Goal: Check status: Check status

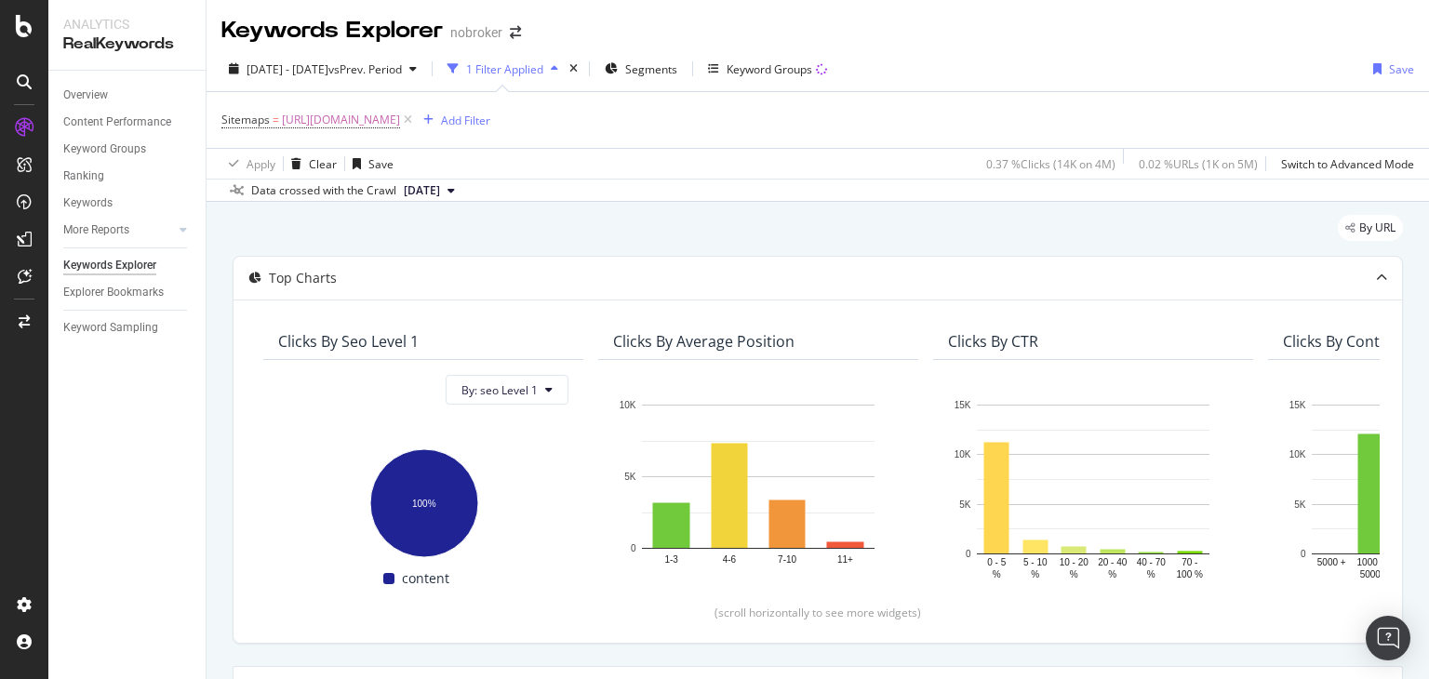
scroll to position [566, 0]
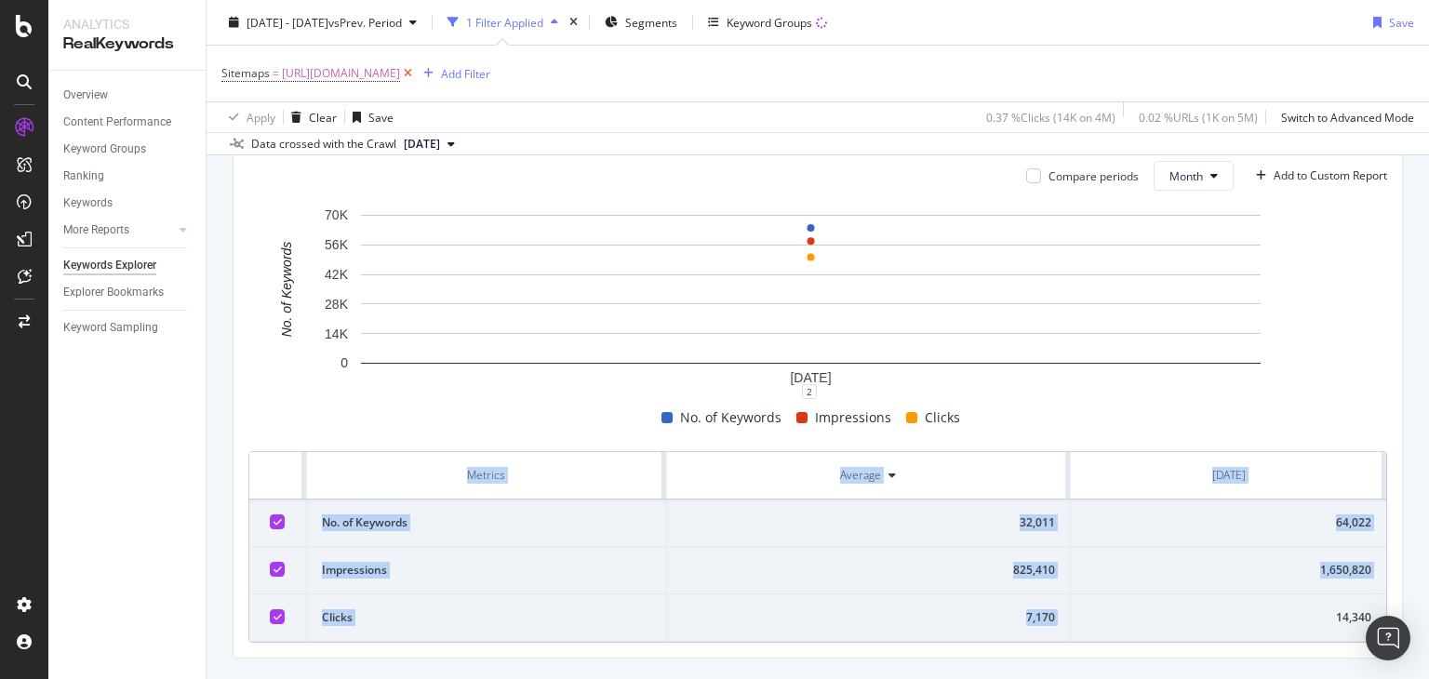
click at [416, 79] on icon at bounding box center [408, 73] width 16 height 19
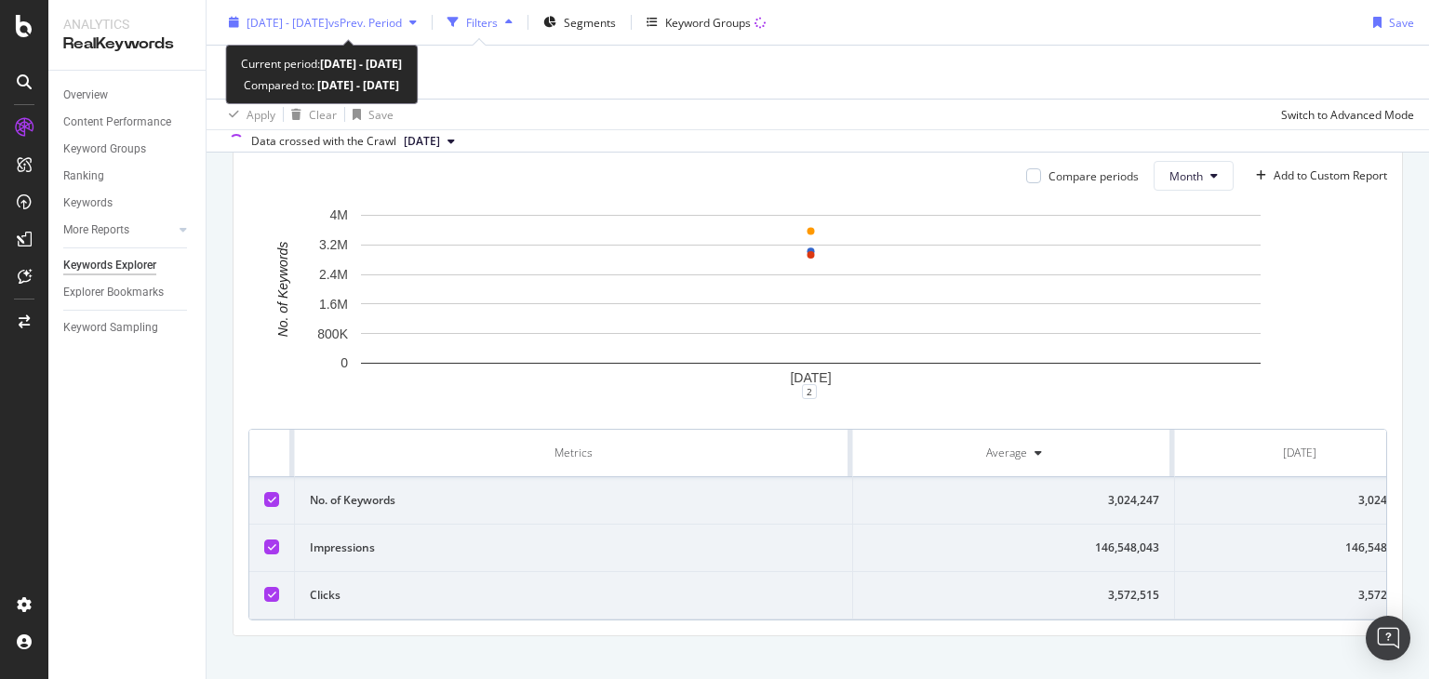
click at [368, 30] on div "[DATE] - [DATE] vs Prev. Period" at bounding box center [324, 22] width 155 height 16
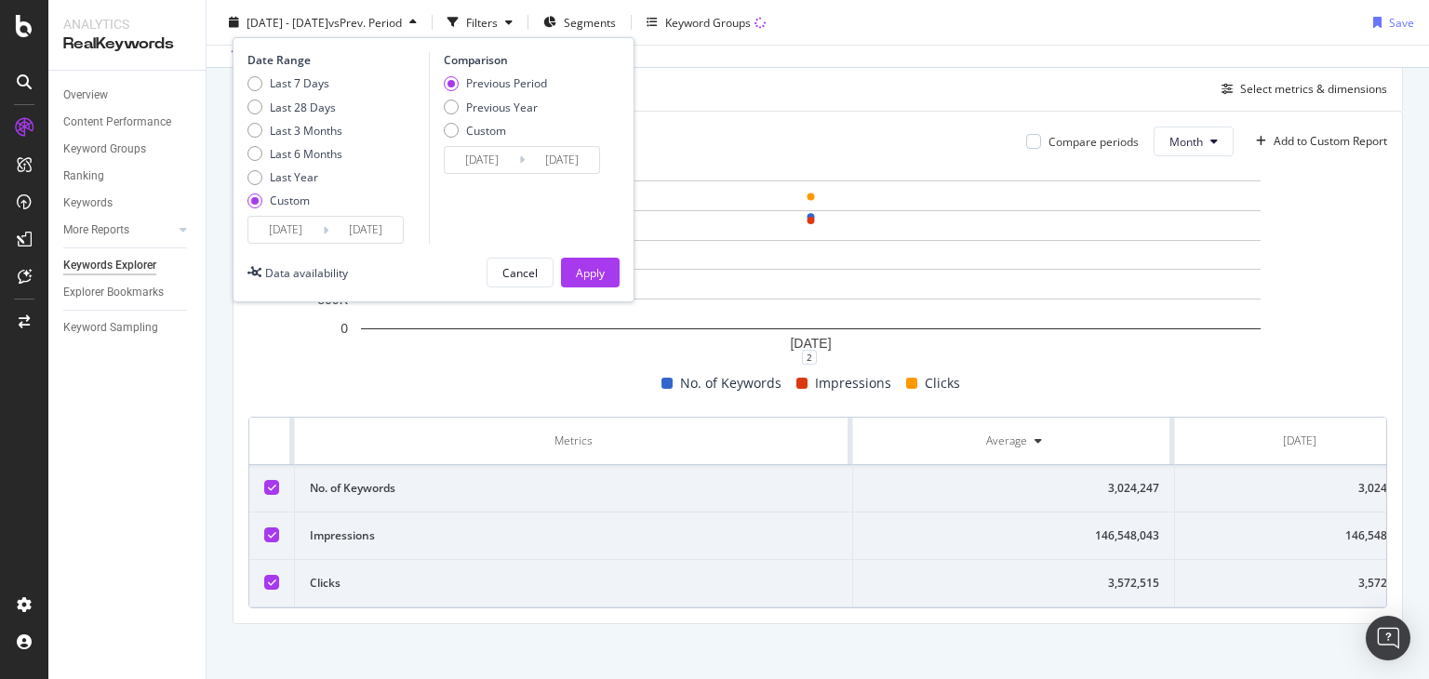
click at [350, 233] on input "[DATE]" at bounding box center [365, 230] width 74 height 26
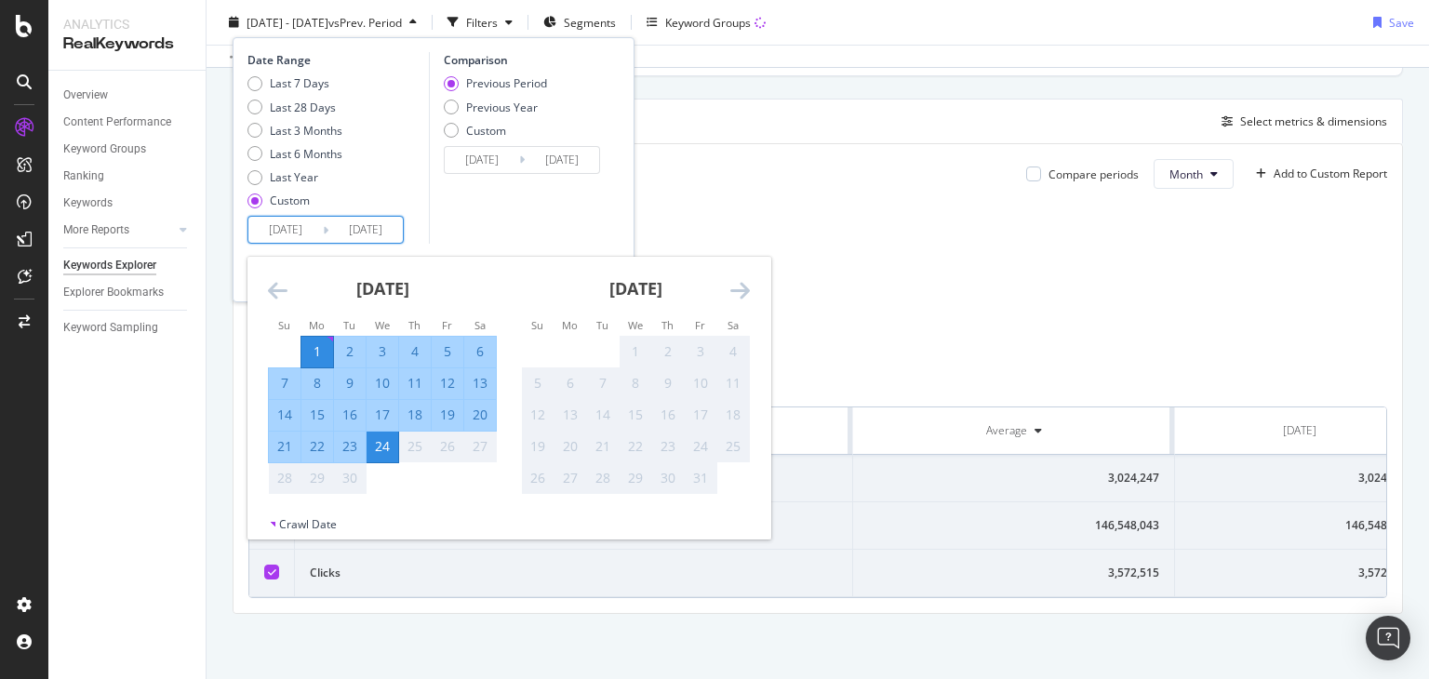
scroll to position [480, 0]
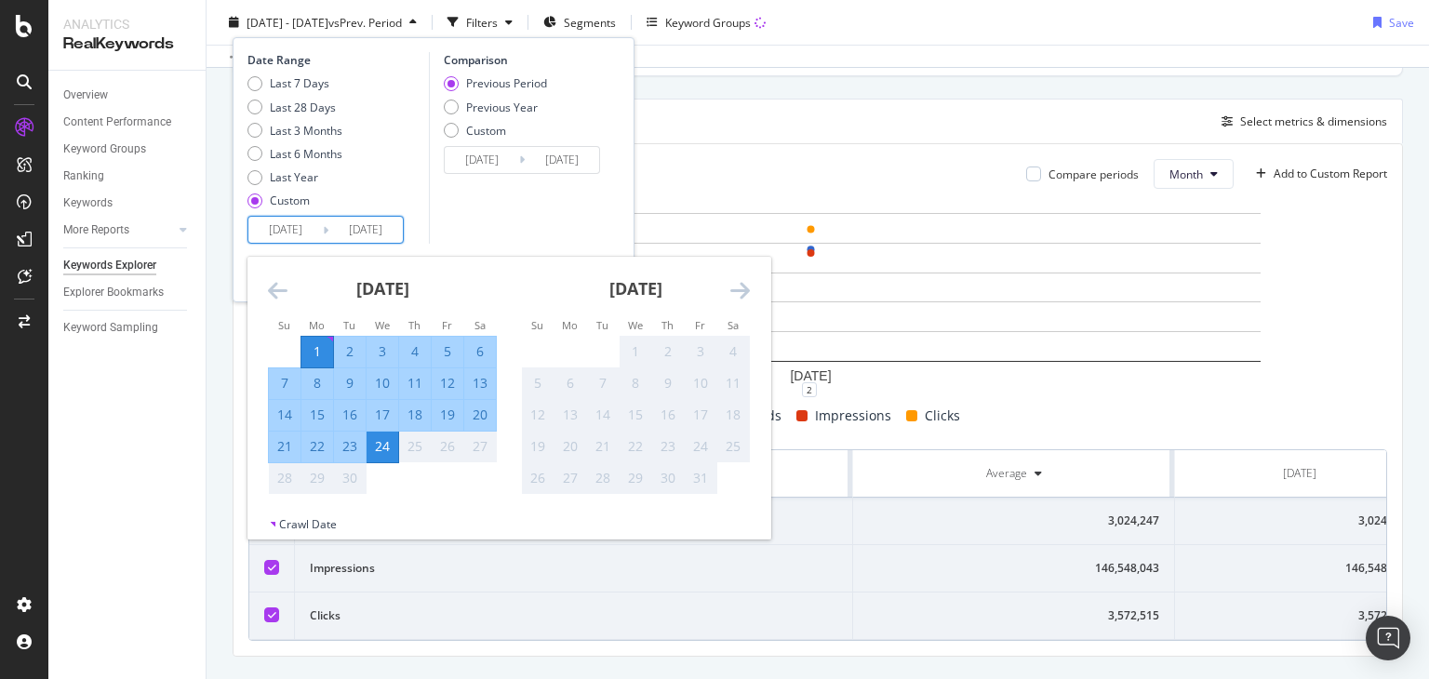
click at [527, 217] on div "Comparison Previous Period Previous Year Custom [DATE] Navigate forward to inte…" at bounding box center [517, 148] width 177 height 192
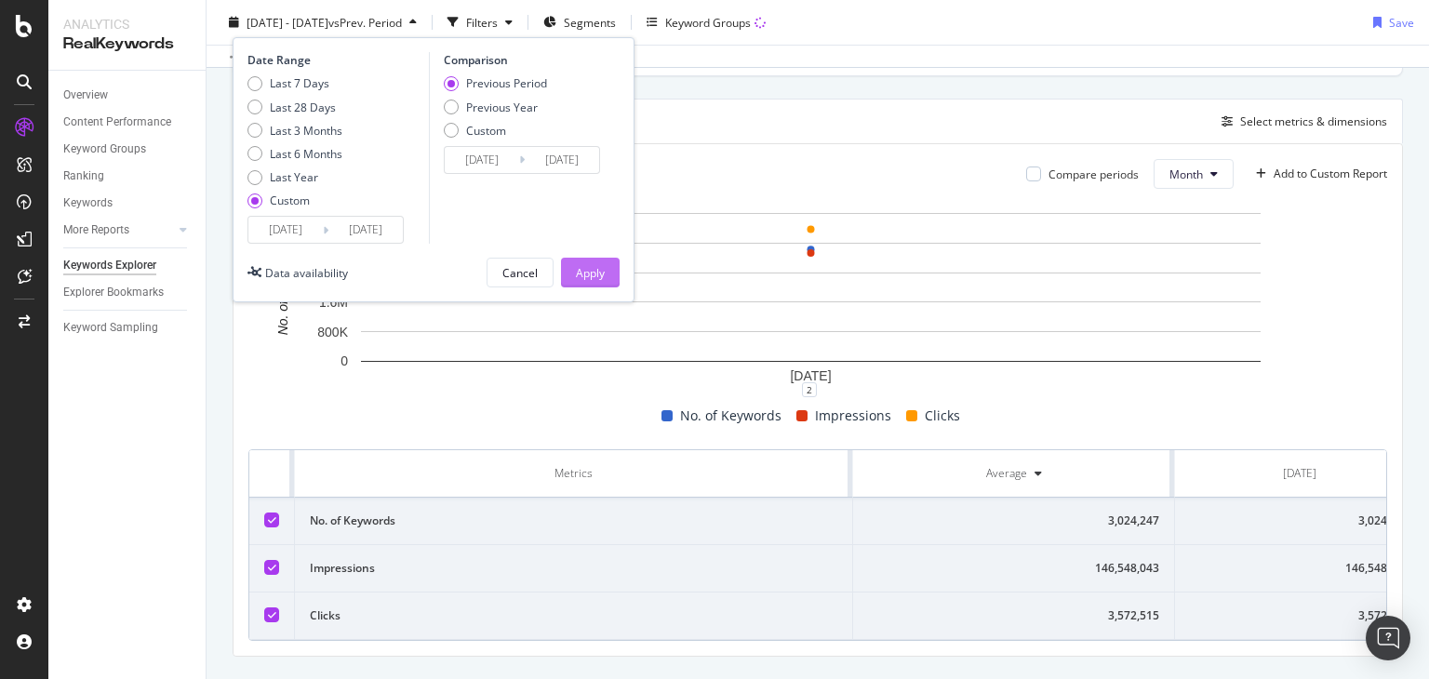
click at [593, 269] on div "Apply" at bounding box center [590, 272] width 29 height 16
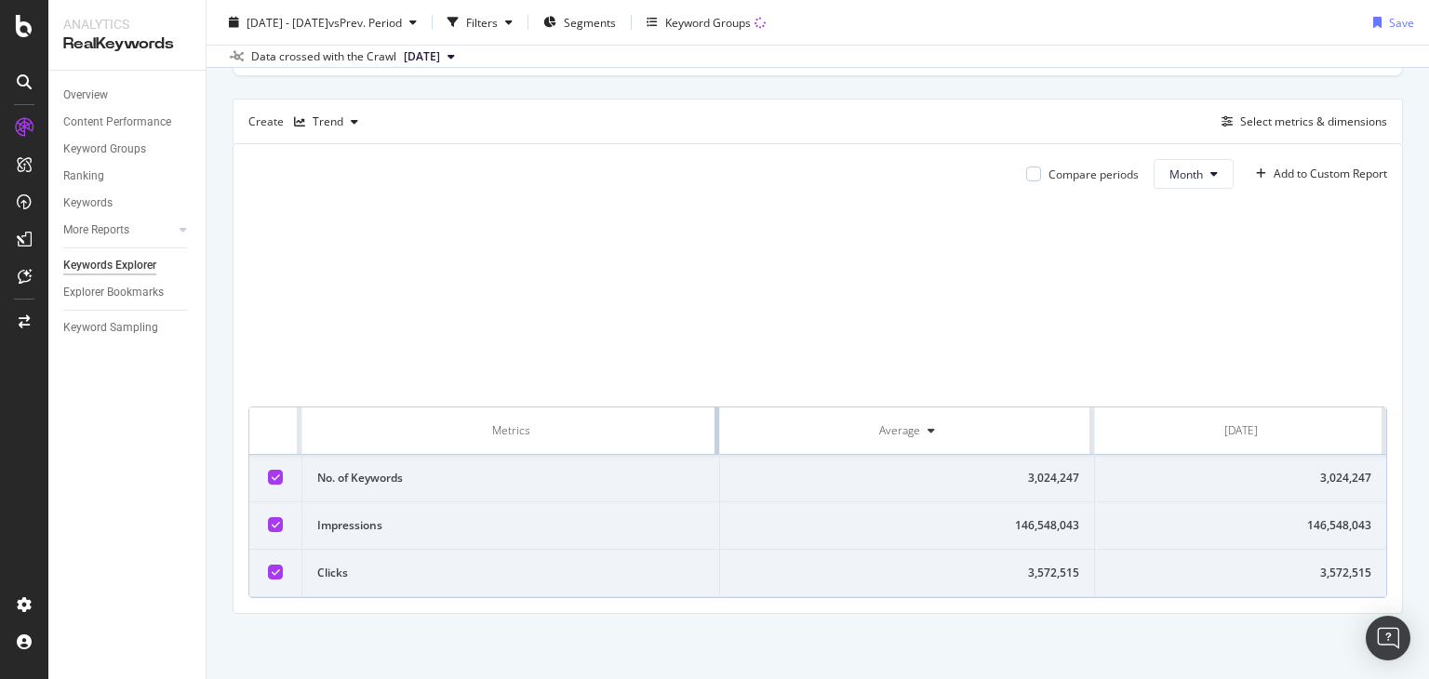
scroll to position [0, 0]
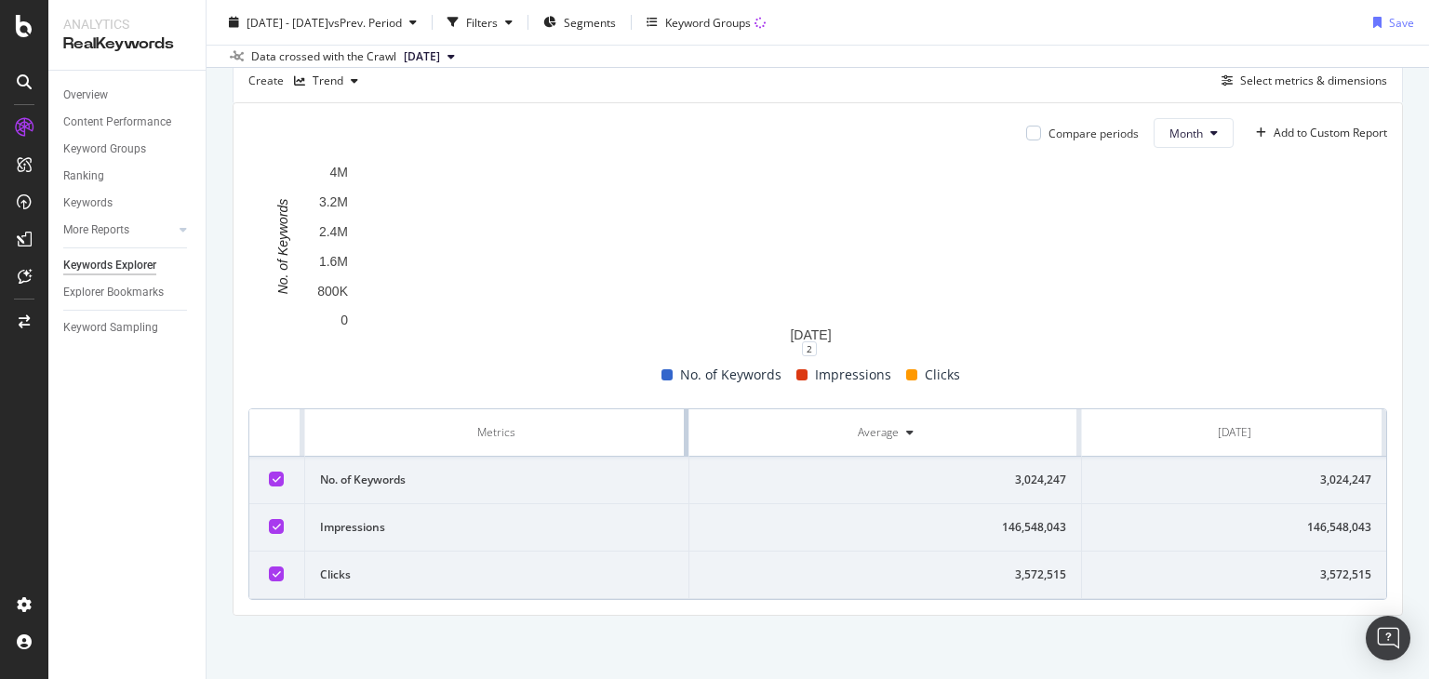
drag, startPoint x: 847, startPoint y: 419, endPoint x: 438, endPoint y: 445, distance: 410.1
click at [438, 445] on th "Metrics" at bounding box center [497, 432] width 384 height 47
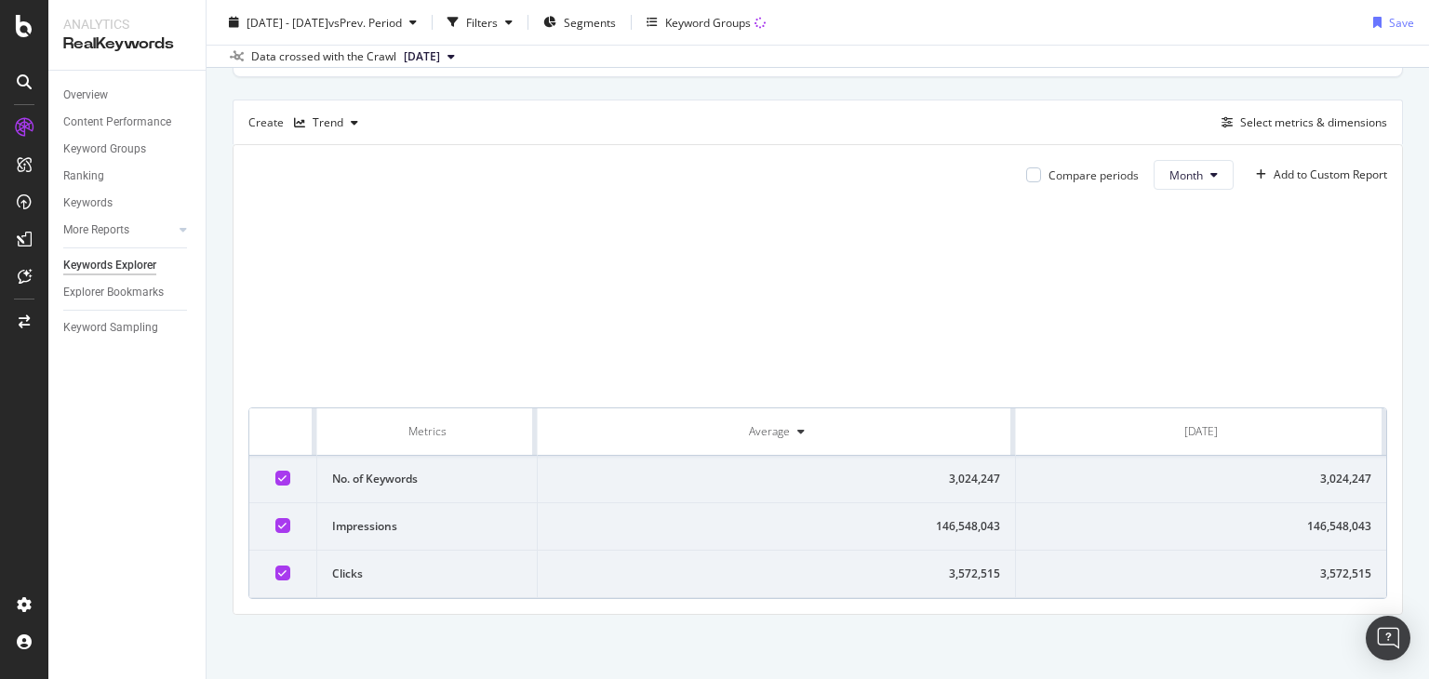
scroll to position [521, 0]
